Goal: Check status: Check status

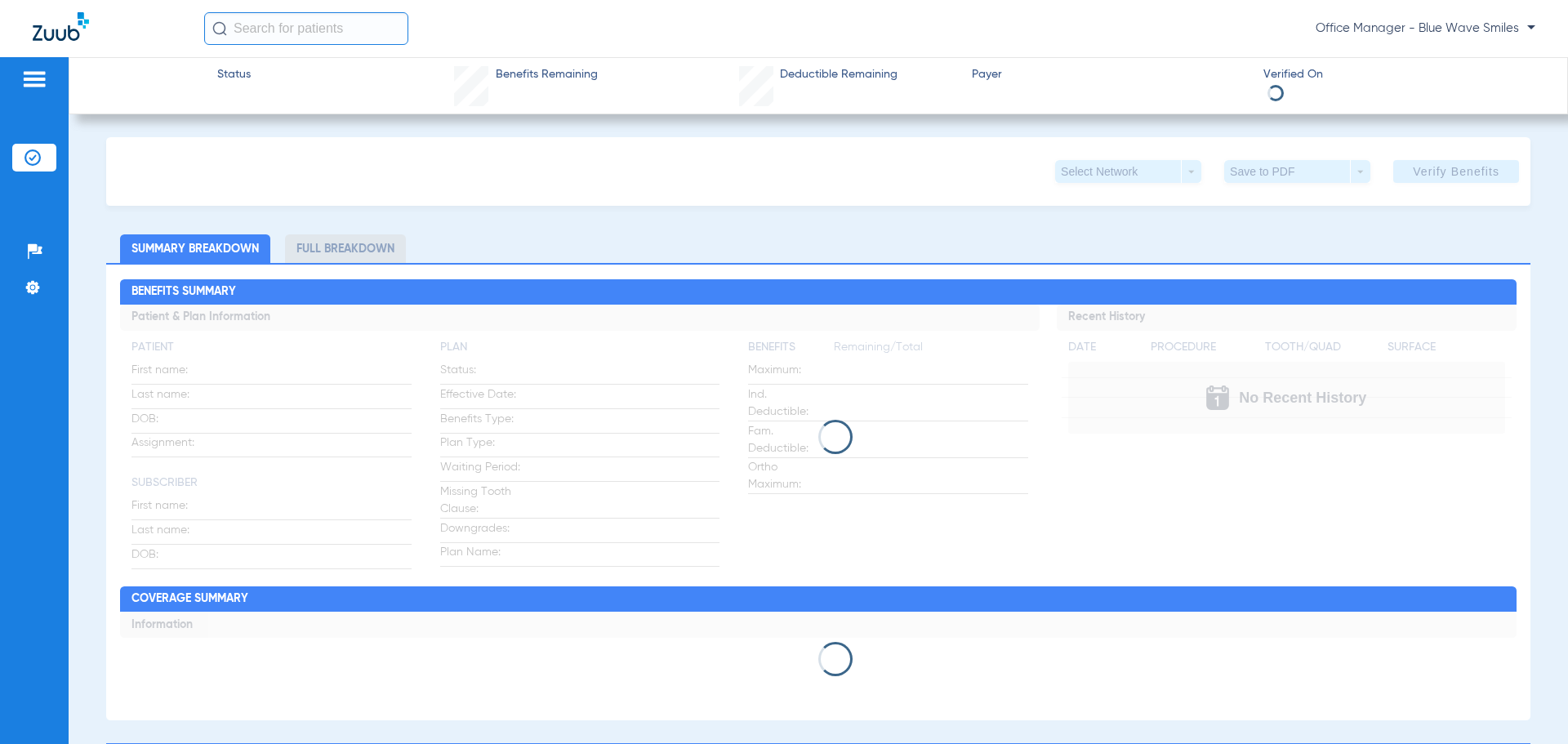
click at [38, 159] on img at bounding box center [32, 157] width 16 height 16
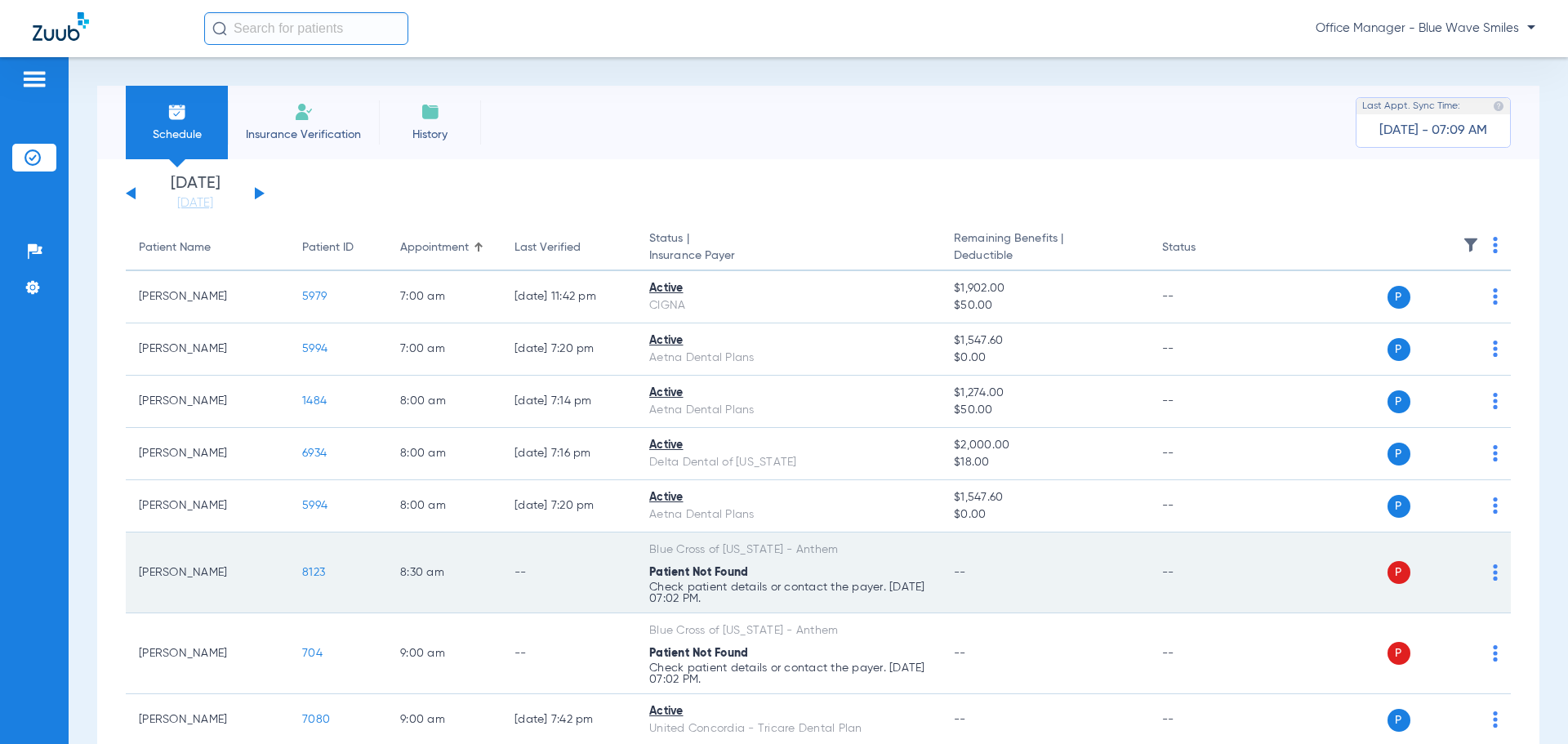
click at [322, 570] on span "8123" at bounding box center [313, 573] width 23 height 12
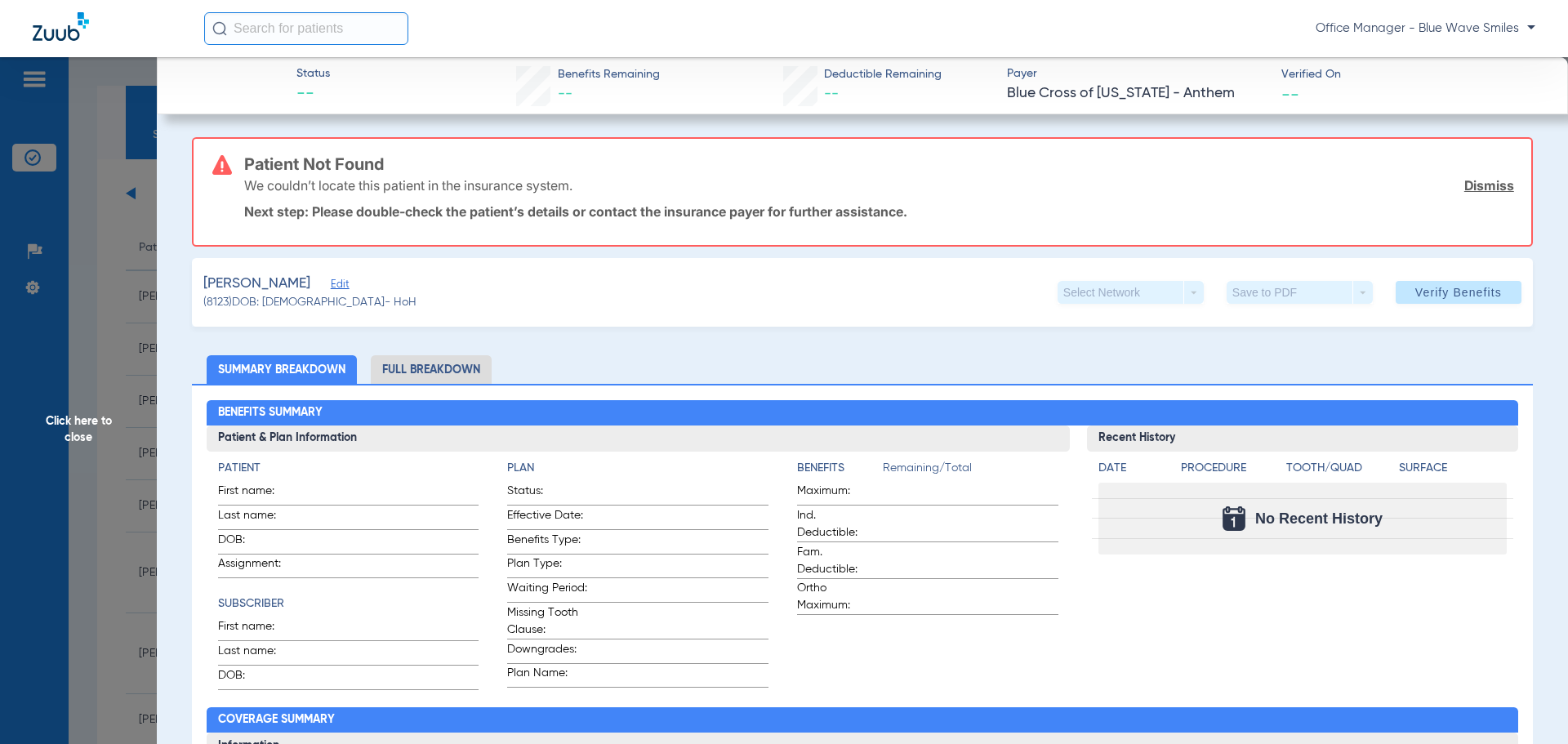
click at [84, 436] on span "Click here to close" at bounding box center [78, 429] width 157 height 744
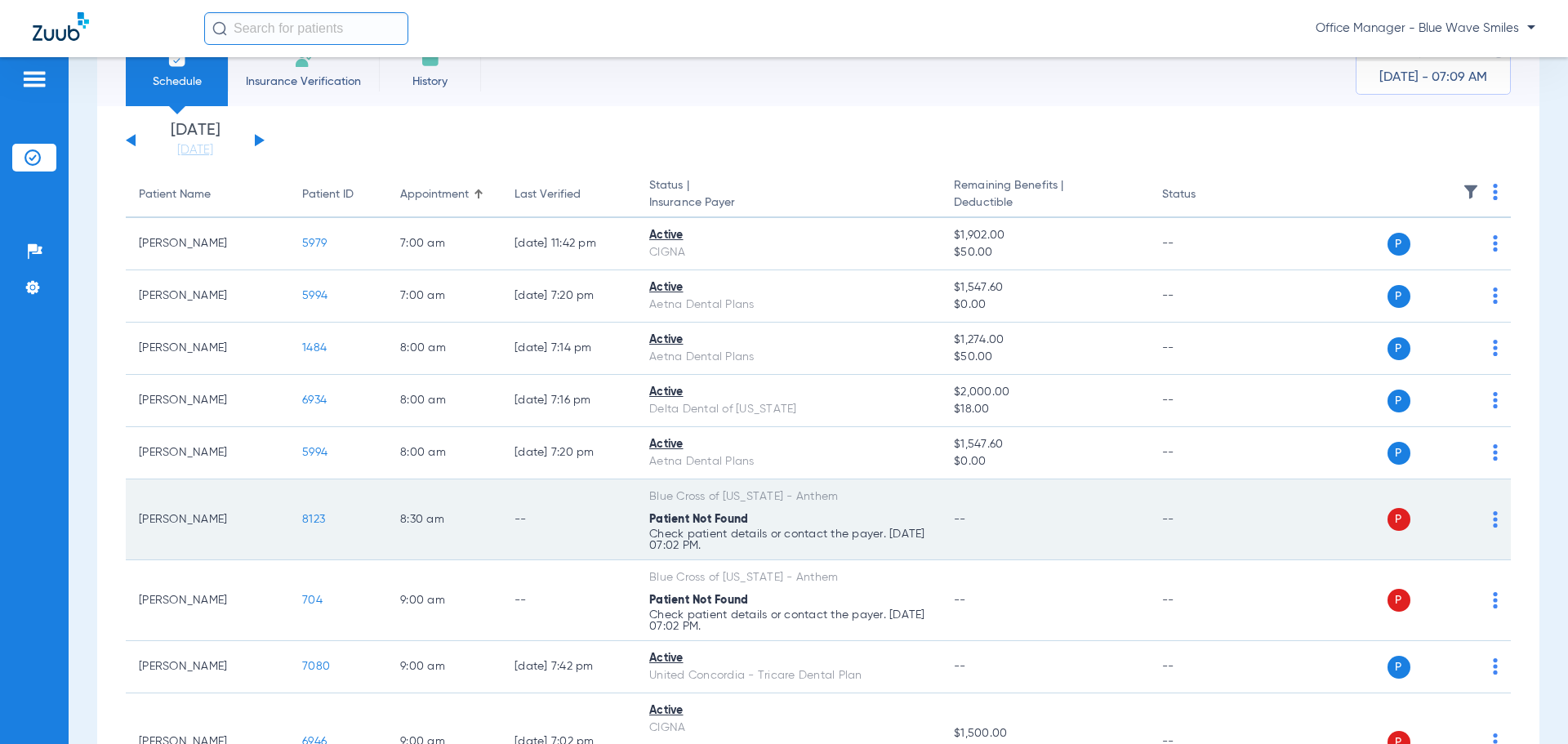
scroll to position [82, 0]
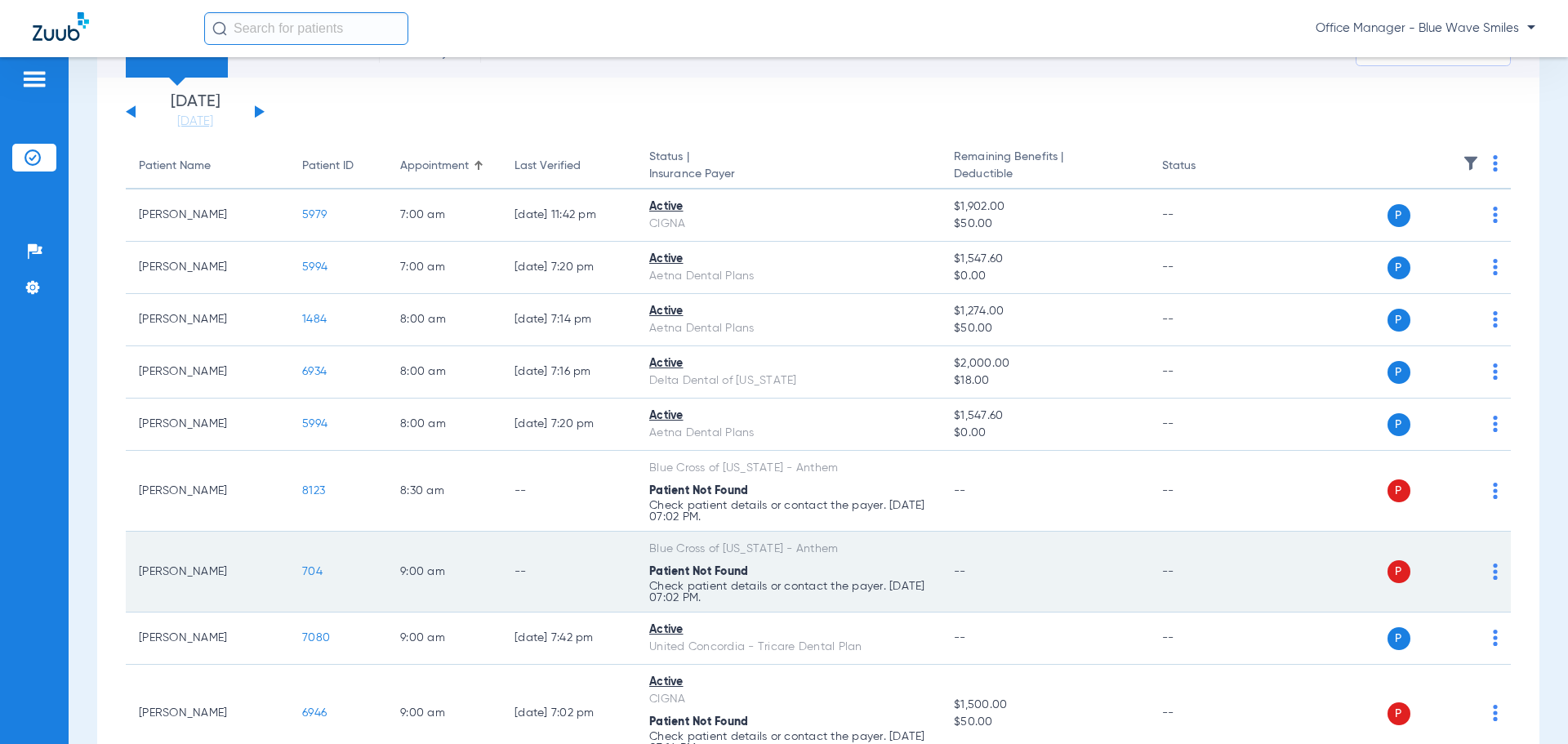
click at [305, 572] on span "704" at bounding box center [312, 572] width 20 height 12
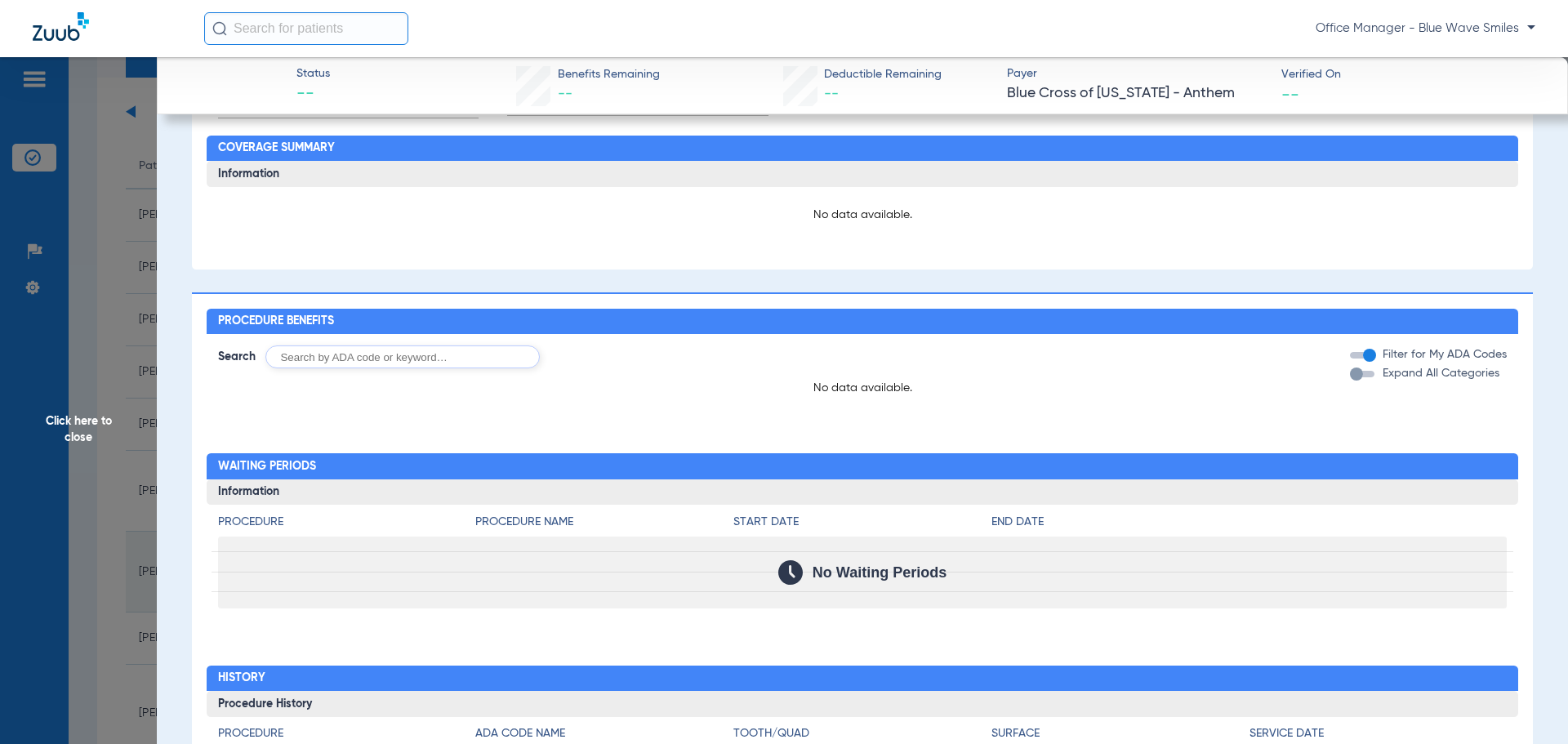
scroll to position [0, 0]
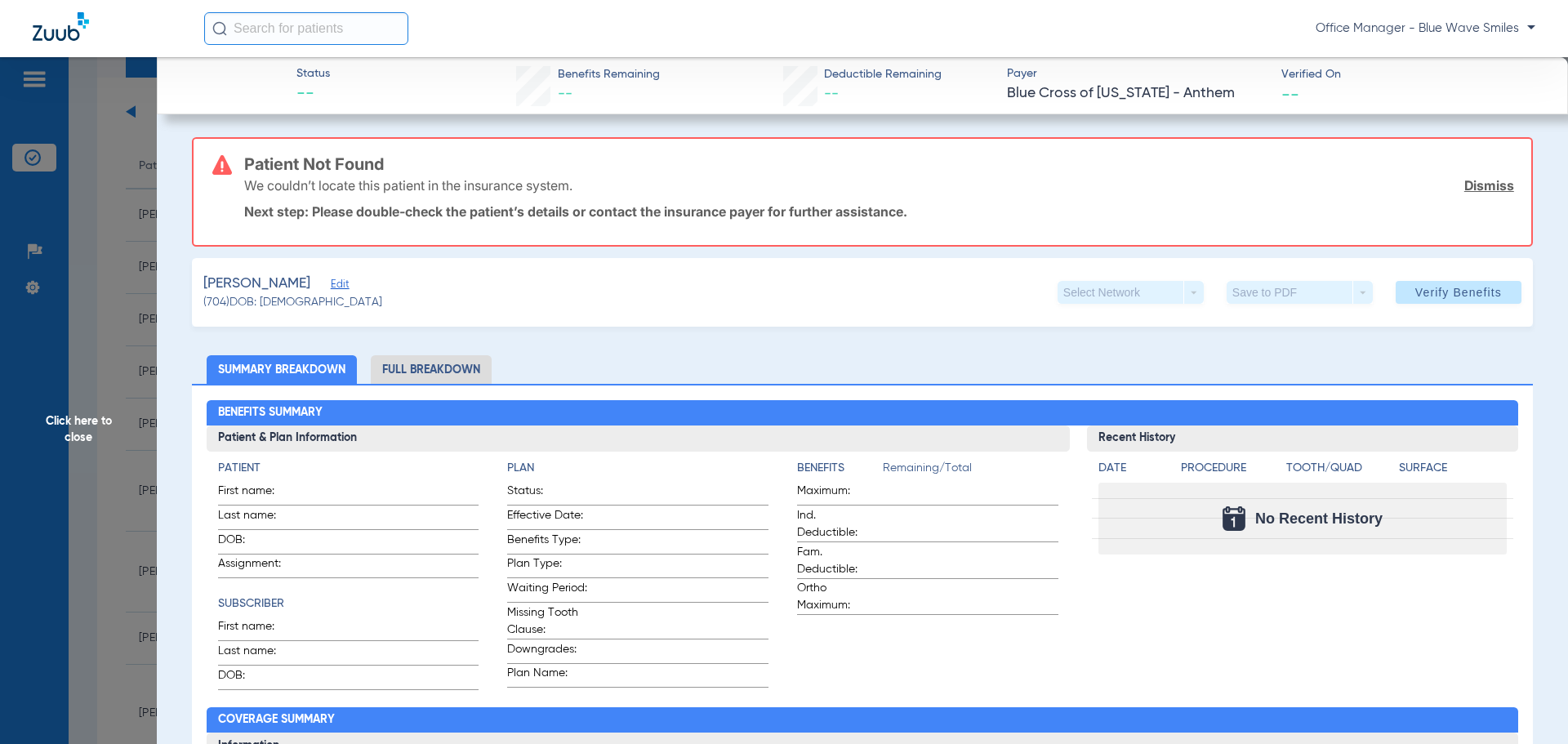
click at [78, 436] on span "Click here to close" at bounding box center [78, 429] width 157 height 744
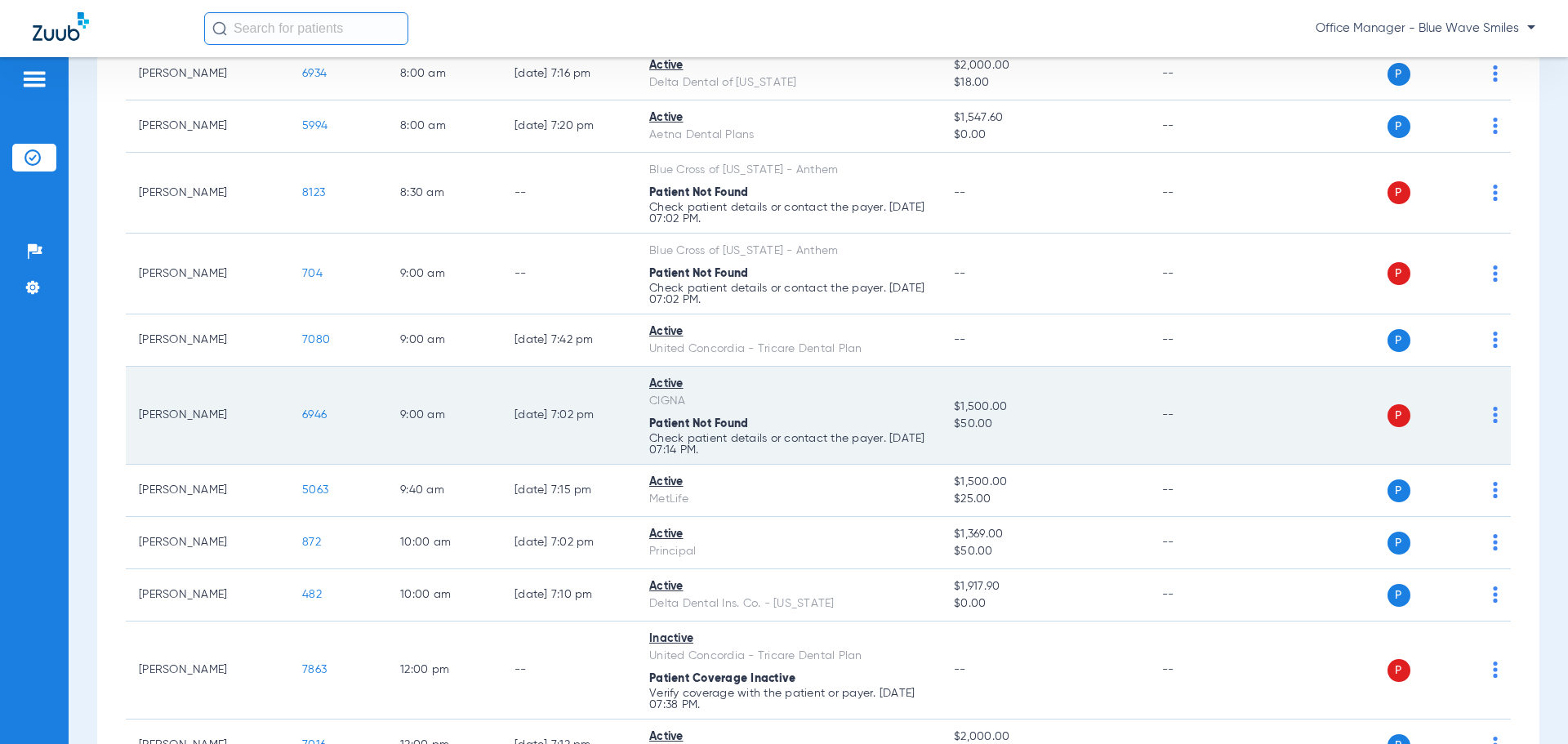
scroll to position [408, 0]
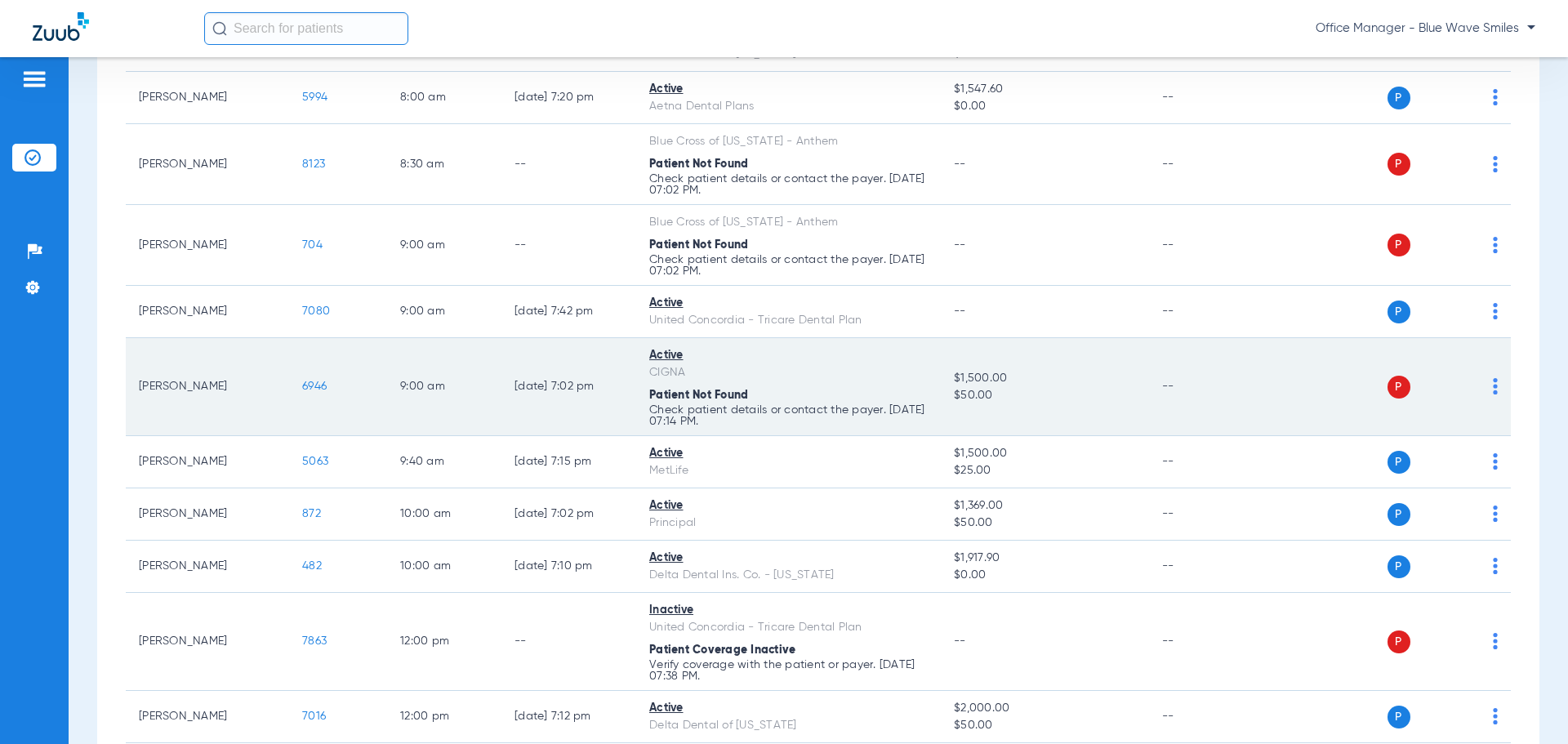
click at [1493, 387] on img at bounding box center [1495, 385] width 5 height 16
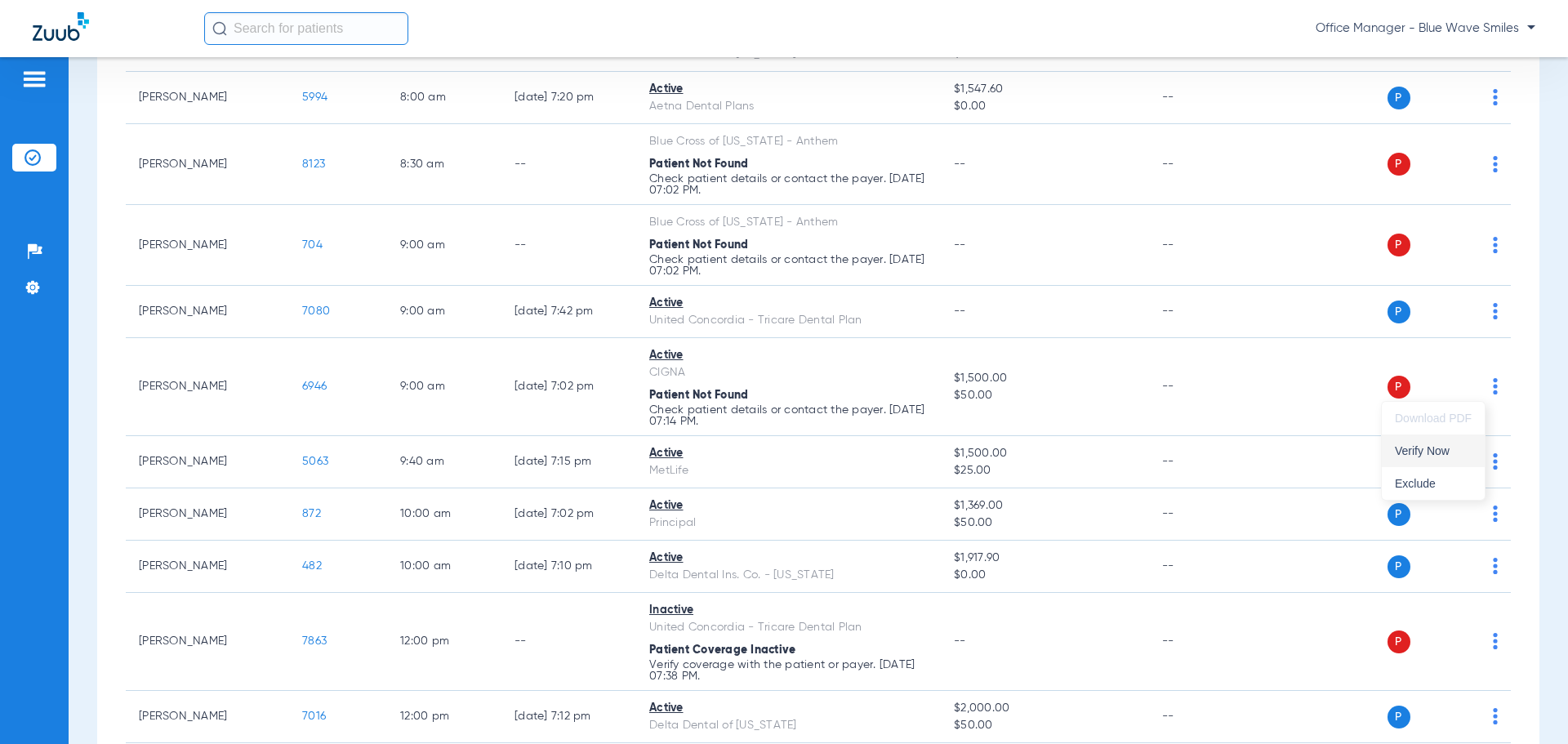
click at [1425, 453] on span "Verify Now" at bounding box center [1433, 450] width 77 height 12
